Goal: Check status

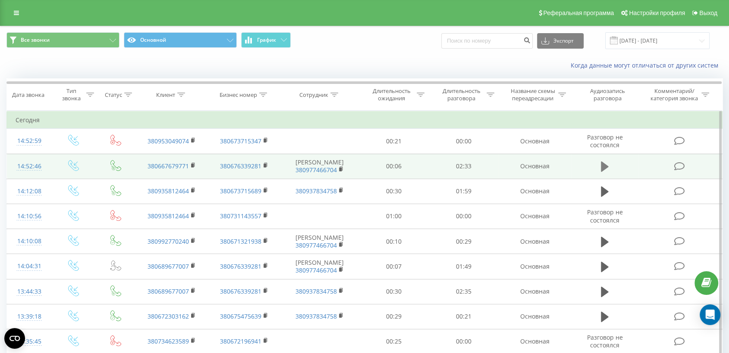
click at [604, 168] on icon at bounding box center [604, 167] width 8 height 10
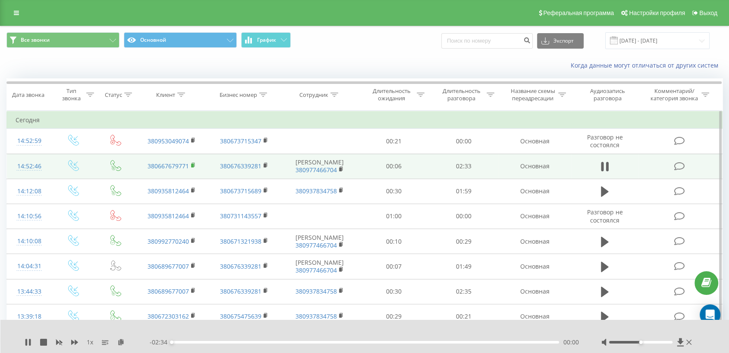
click at [191, 166] on rect at bounding box center [192, 166] width 3 height 4
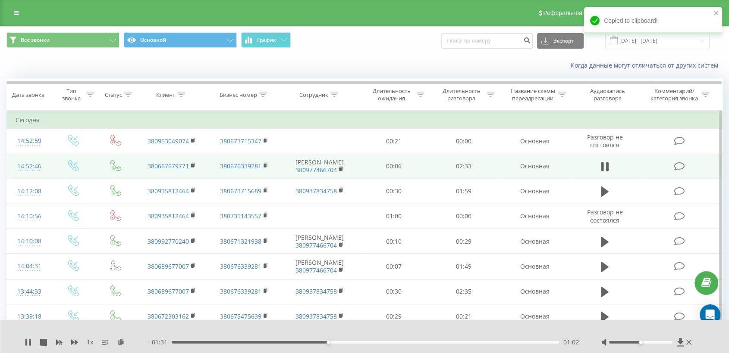
click at [648, 170] on td at bounding box center [680, 166] width 84 height 25
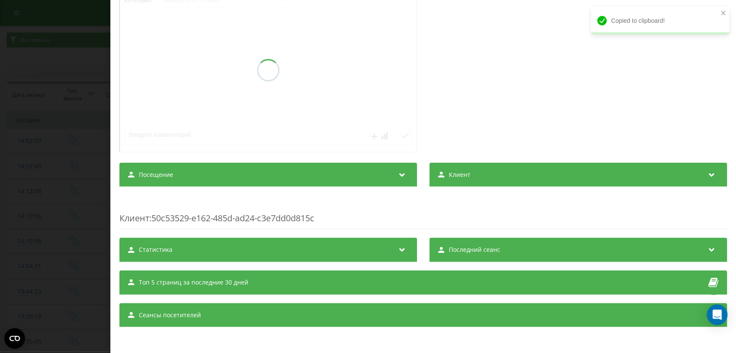
scroll to position [140, 0]
click at [365, 176] on div "Посещение" at bounding box center [267, 175] width 297 height 24
